Goal: Task Accomplishment & Management: Complete application form

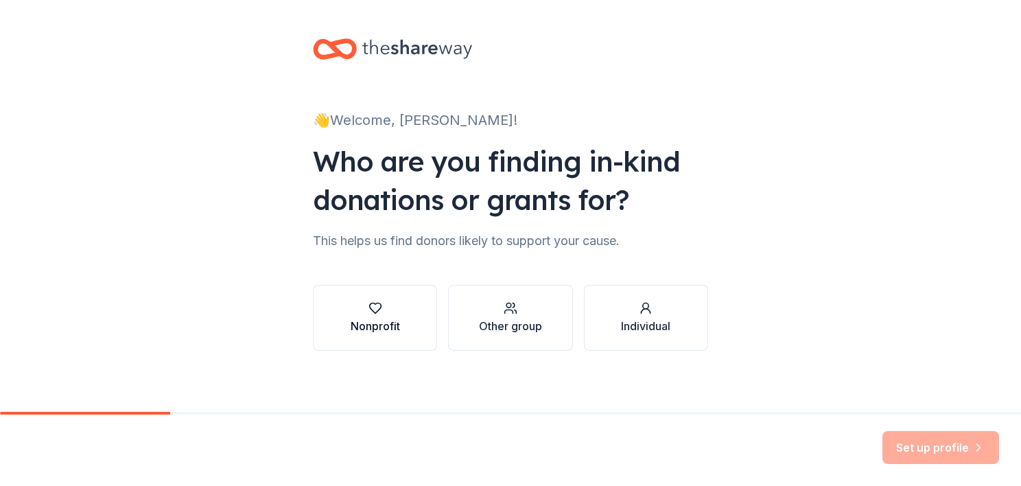
click at [373, 310] on icon "button" at bounding box center [375, 308] width 12 height 10
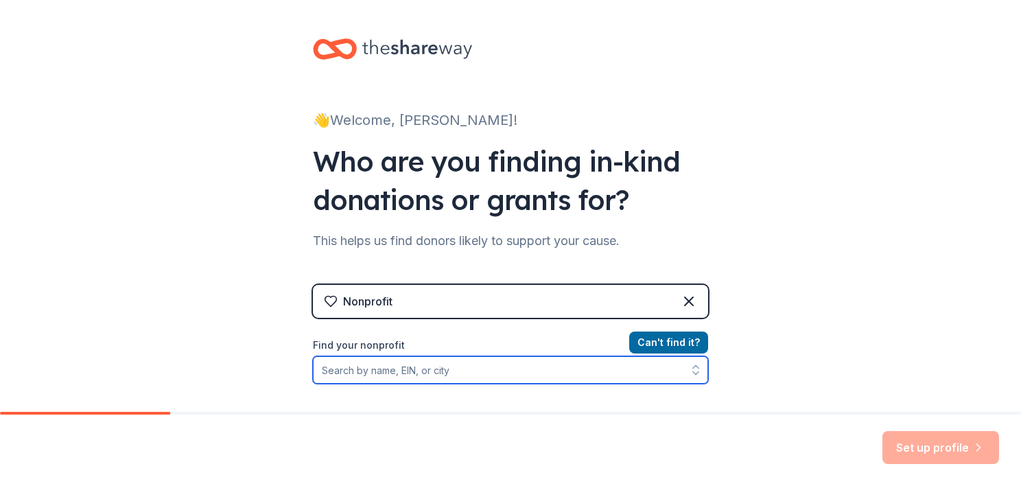
click at [472, 370] on input "Find your nonprofit" at bounding box center [510, 369] width 395 height 27
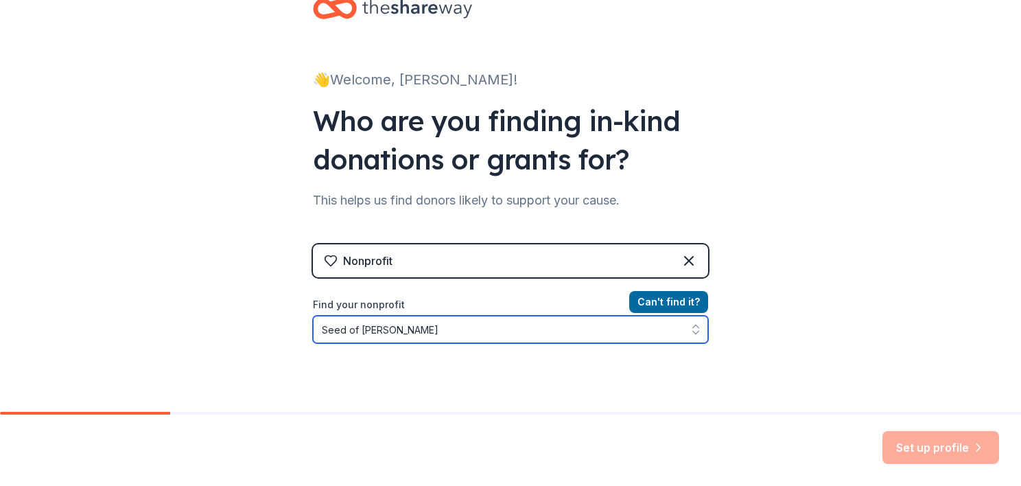
type input "Seed of [PERSON_NAME]"
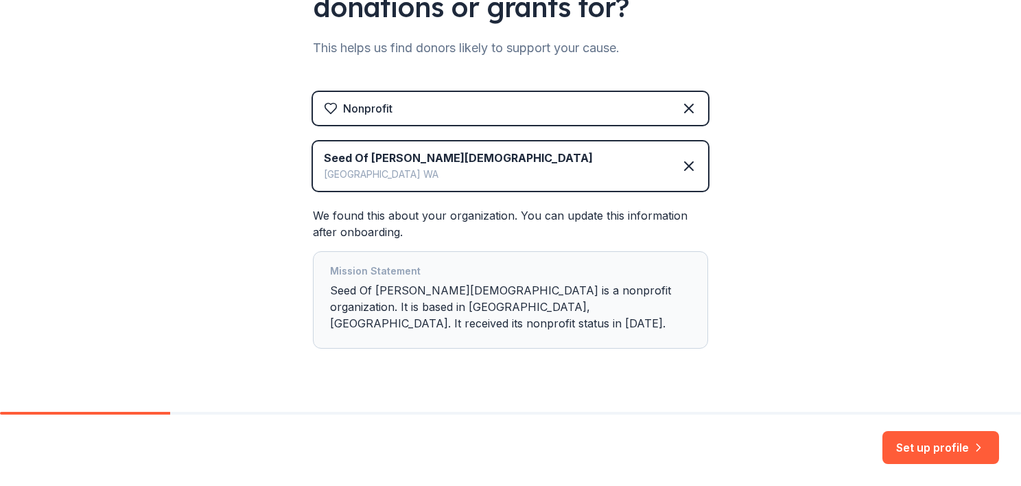
scroll to position [206, 0]
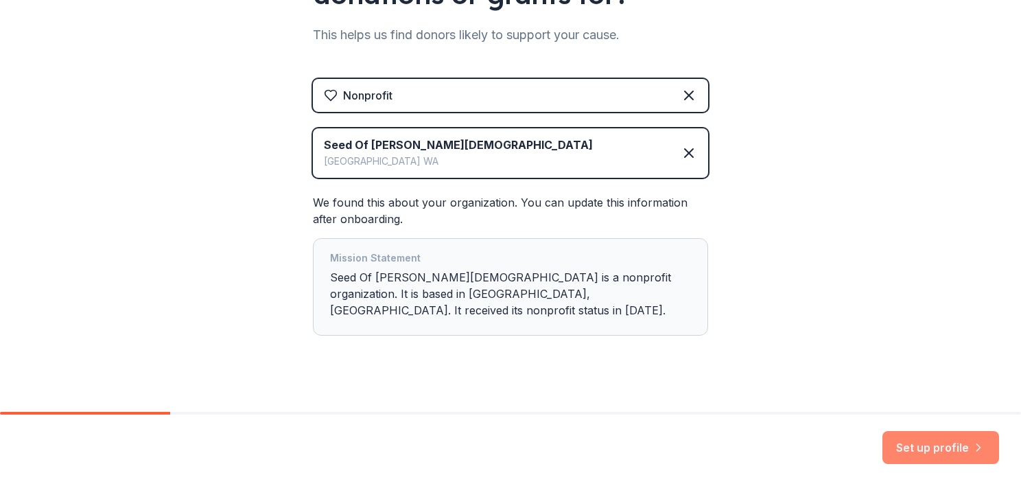
click at [942, 444] on button "Set up profile" at bounding box center [941, 447] width 117 height 33
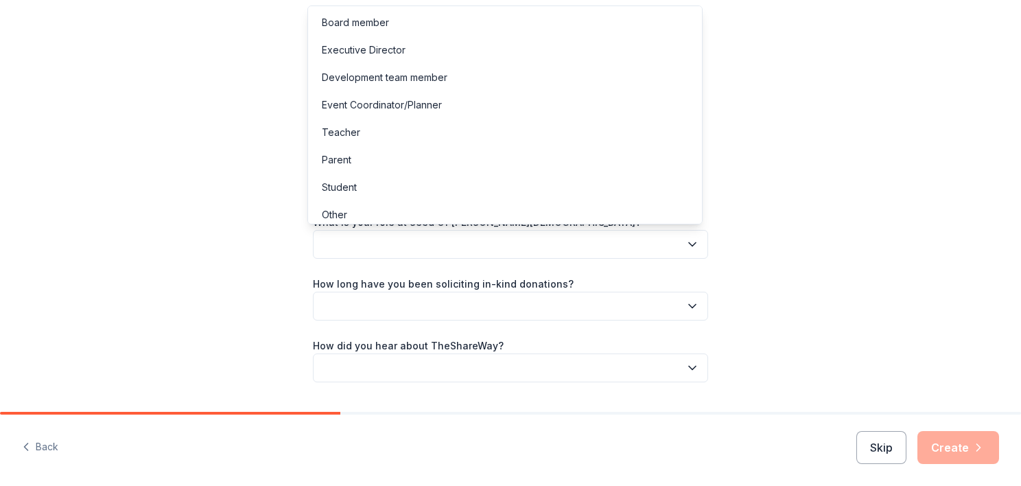
click at [689, 244] on icon "button" at bounding box center [692, 244] width 7 height 3
click at [834, 186] on div "Let's finish your profile This helps us personalize your experience. What is yo…" at bounding box center [510, 224] width 1021 height 448
click at [689, 239] on icon "button" at bounding box center [693, 244] width 14 height 14
click at [364, 101] on div "Event Coordinator/Planner" at bounding box center [382, 105] width 120 height 16
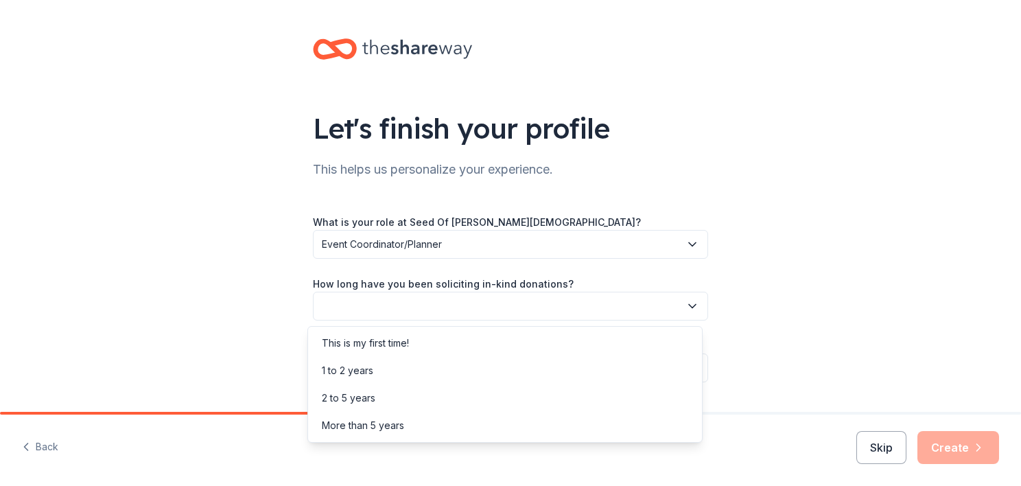
click at [686, 303] on icon "button" at bounding box center [693, 306] width 14 height 14
click at [520, 423] on div "More than 5 years" at bounding box center [505, 425] width 388 height 27
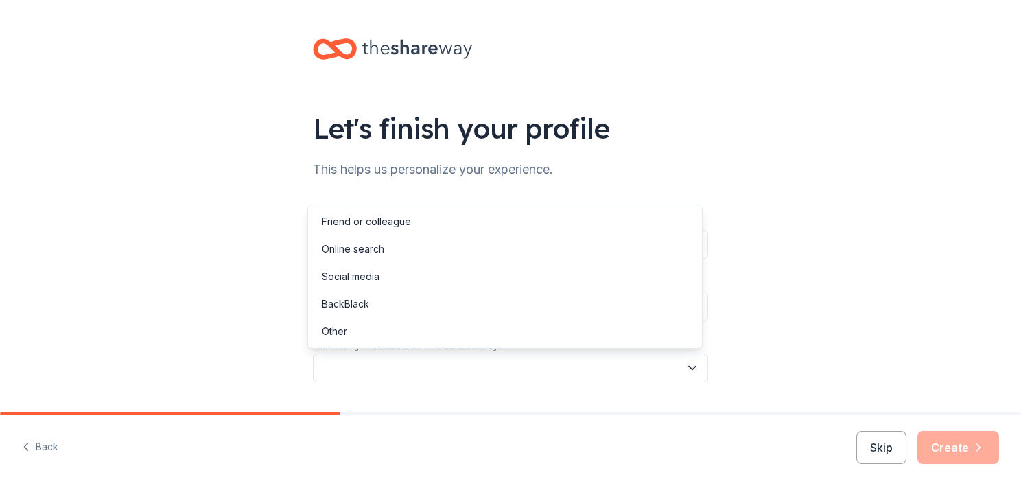
click at [689, 366] on icon "button" at bounding box center [693, 368] width 14 height 14
click at [393, 275] on div "Social media" at bounding box center [505, 276] width 388 height 27
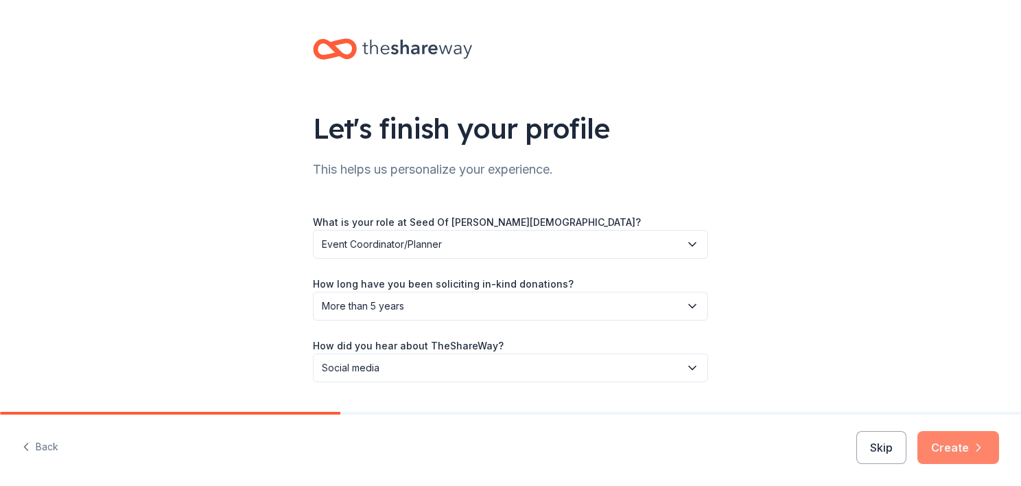
click at [948, 447] on button "Create" at bounding box center [959, 447] width 82 height 33
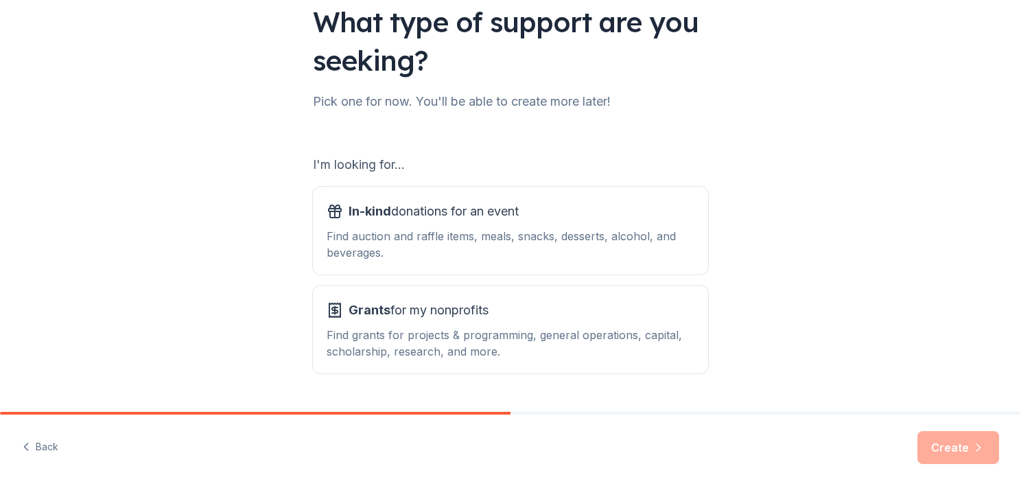
scroll to position [107, 0]
click at [482, 250] on div "Find auction and raffle items, meals, snacks, desserts, alcohol, and beverages." at bounding box center [511, 243] width 368 height 33
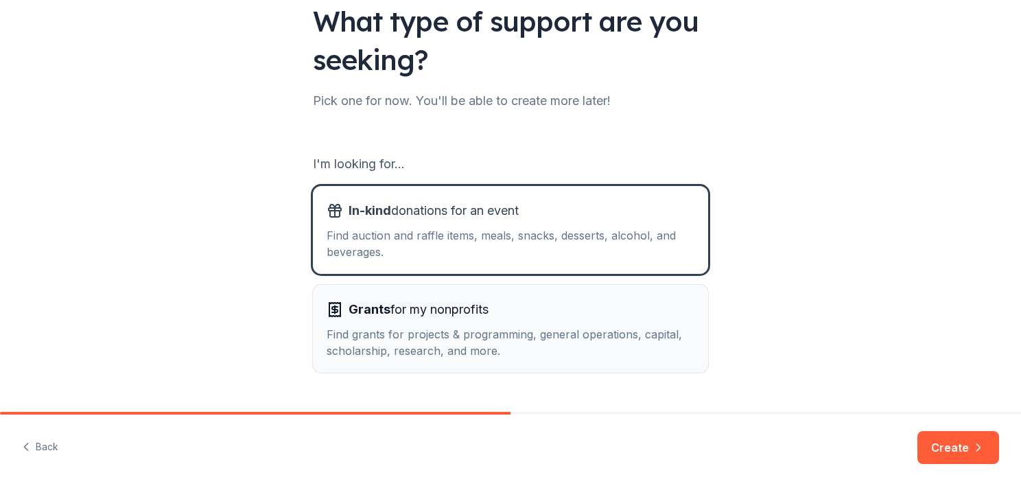
click at [537, 343] on div "Find grants for projects & programming, general operations, capital, scholarshi…" at bounding box center [511, 342] width 368 height 33
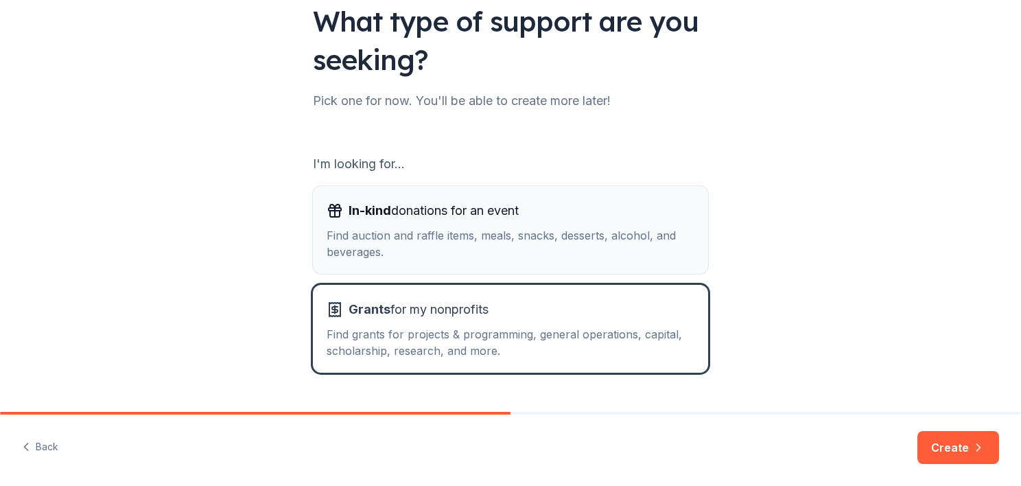
click at [510, 233] on div "Find auction and raffle items, meals, snacks, desserts, alcohol, and beverages." at bounding box center [511, 243] width 368 height 33
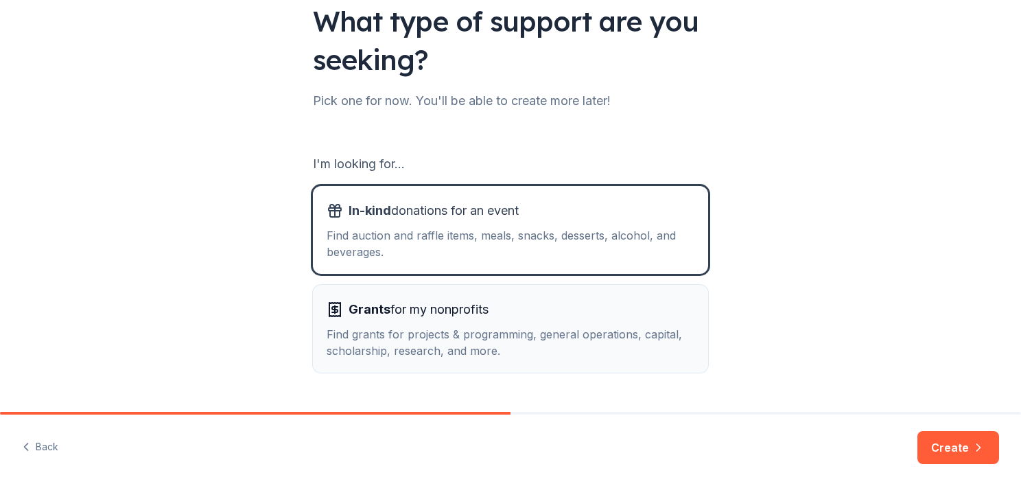
click at [527, 334] on div "Find grants for projects & programming, general operations, capital, scholarshi…" at bounding box center [511, 342] width 368 height 33
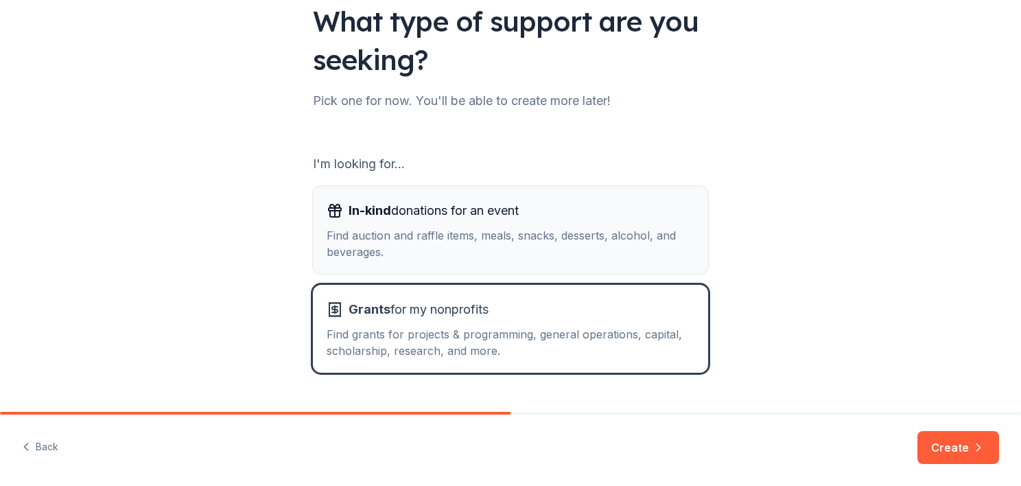
click at [428, 212] on span "In-kind donations for an event" at bounding box center [434, 211] width 170 height 22
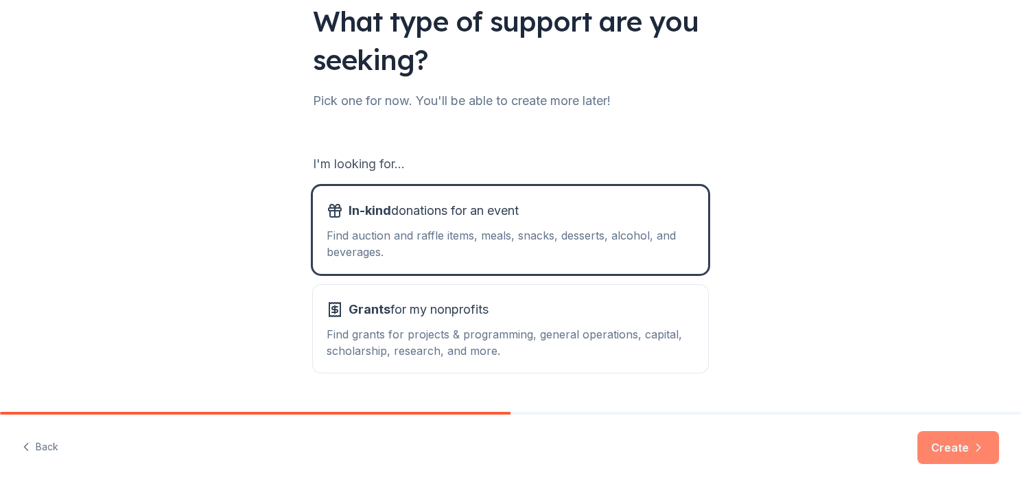
click at [969, 443] on button "Create" at bounding box center [959, 447] width 82 height 33
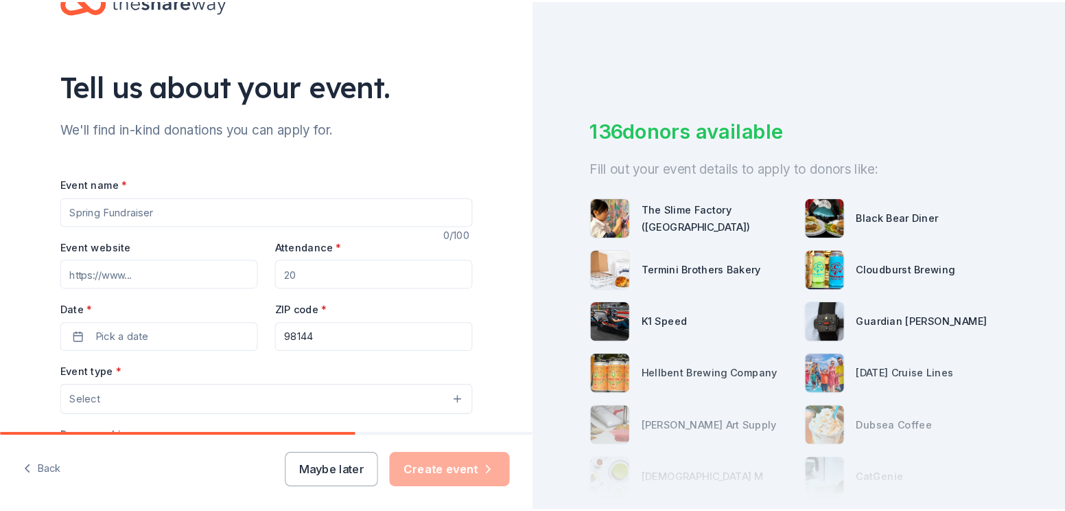
scroll to position [43, 0]
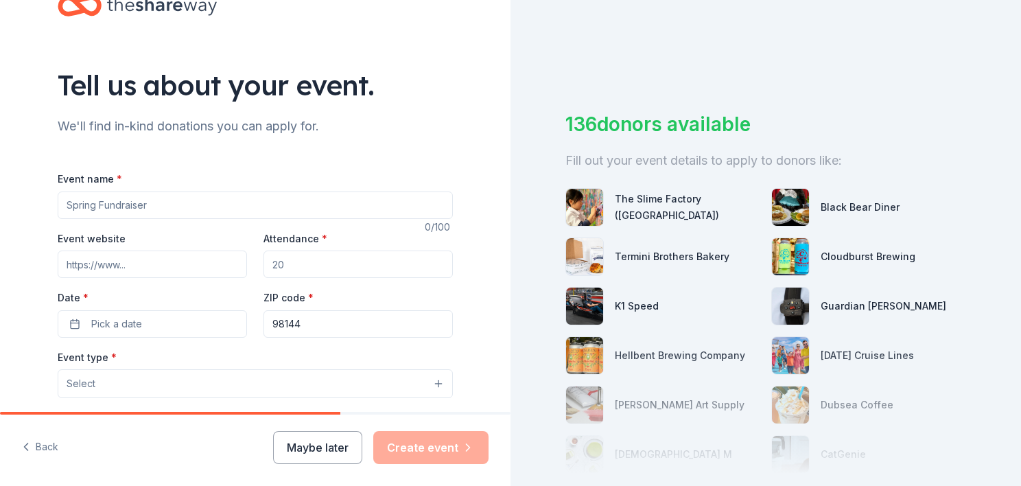
click at [275, 211] on input "Event name *" at bounding box center [255, 204] width 395 height 27
click at [327, 448] on button "Maybe later" at bounding box center [317, 447] width 89 height 33
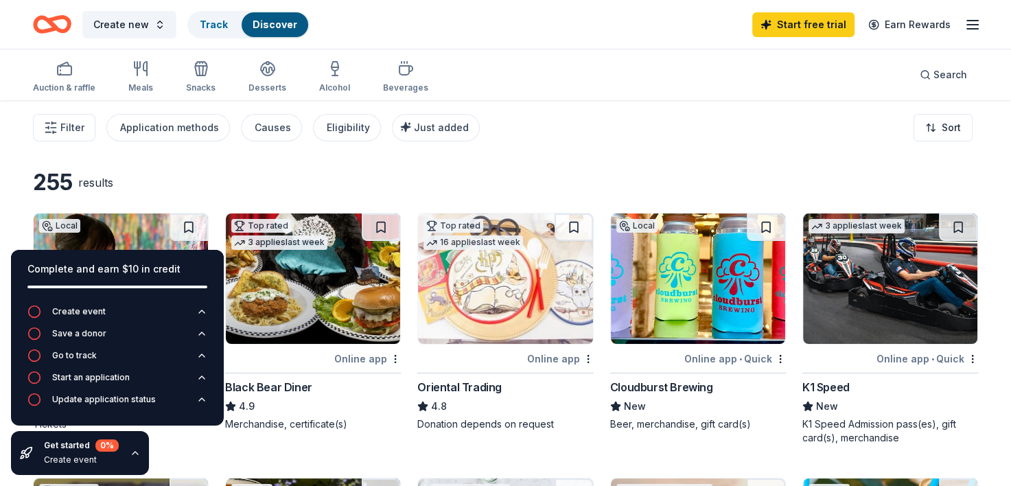
click at [719, 147] on div "Filter Application methods Causes Eligibility Just added Sort" at bounding box center [505, 127] width 1011 height 55
